Goal: Navigation & Orientation: Find specific page/section

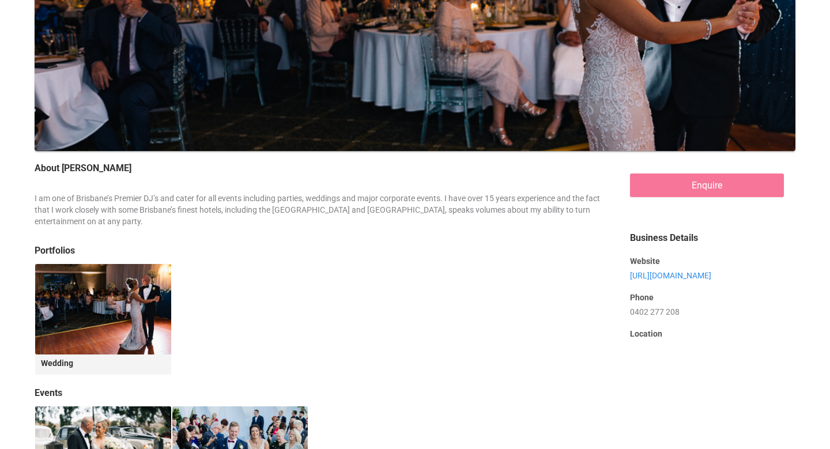
scroll to position [277, 0]
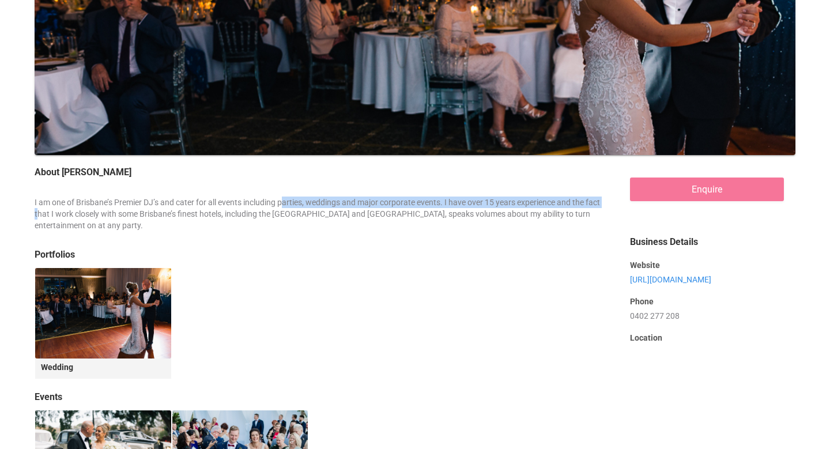
drag, startPoint x: 48, startPoint y: 218, endPoint x: 276, endPoint y: 199, distance: 228.9
click at [276, 199] on div "I am one of Brisbane’s Premier DJ’s and cater for all events including parties,…" at bounding box center [318, 213] width 566 height 35
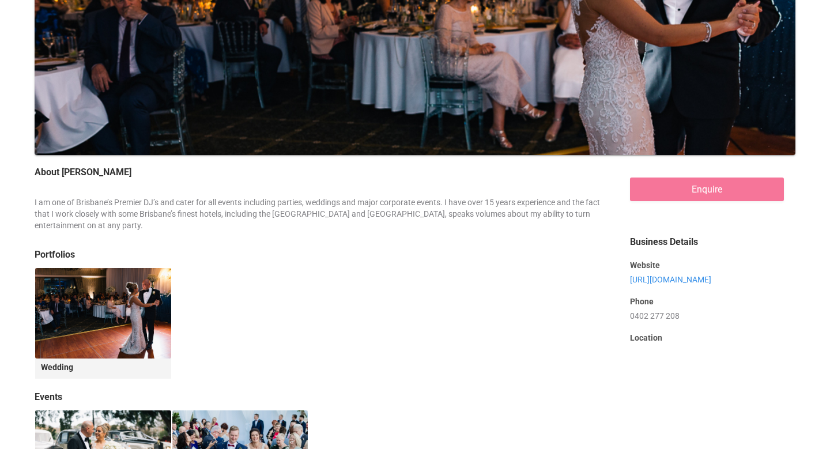
click at [246, 218] on div "I am one of Brisbane’s Premier DJ’s and cater for all events including parties,…" at bounding box center [318, 213] width 566 height 35
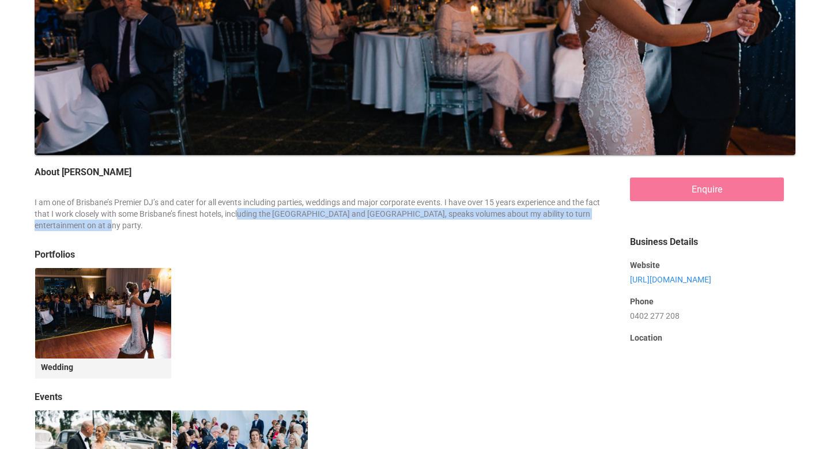
drag, startPoint x: 246, startPoint y: 218, endPoint x: 407, endPoint y: 221, distance: 161.3
click at [407, 221] on div "I am one of Brisbane’s Premier DJ’s and cater for all events including parties,…" at bounding box center [318, 213] width 566 height 35
drag, startPoint x: 423, startPoint y: 211, endPoint x: 471, endPoint y: 217, distance: 47.6
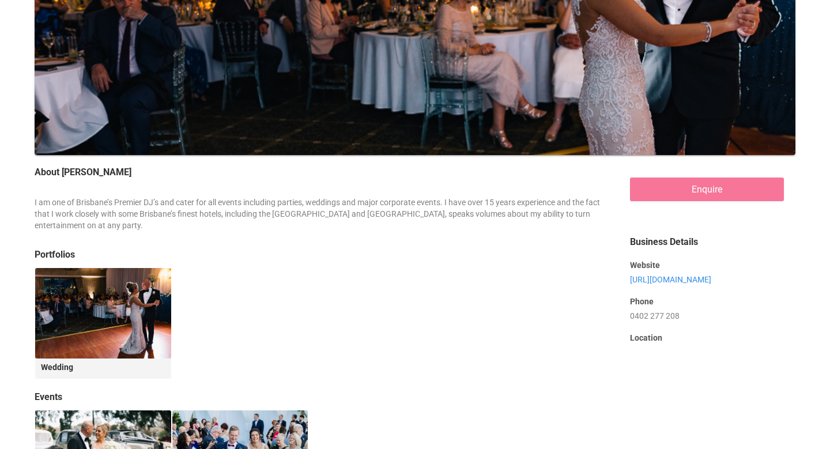
click at [480, 214] on div "I am one of Brisbane’s Premier DJ’s and cater for all events including parties,…" at bounding box center [318, 213] width 566 height 35
click at [541, 217] on div "I am one of Brisbane’s Premier DJ’s and cater for all events including parties,…" at bounding box center [318, 213] width 566 height 35
drag, startPoint x: 105, startPoint y: 226, endPoint x: 7, endPoint y: 200, distance: 101.4
click at [66, 218] on div "I am one of Brisbane’s Premier DJ’s and cater for all events including parties,…" at bounding box center [318, 213] width 566 height 35
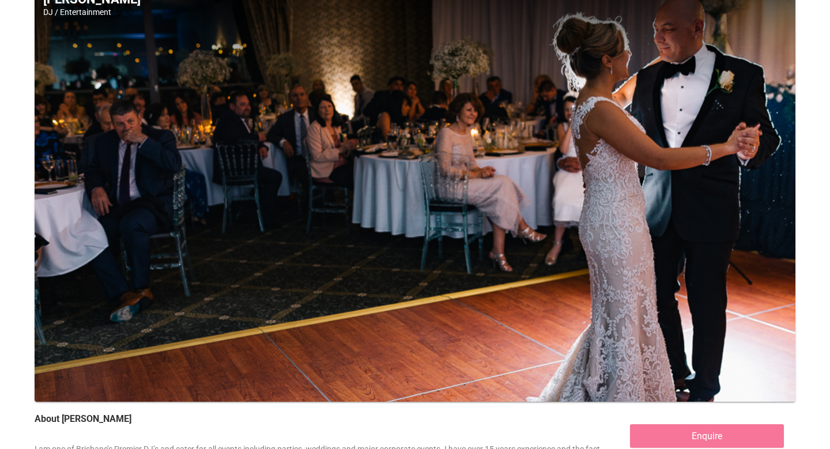
scroll to position [0, 0]
